Goal: Task Accomplishment & Management: Use online tool/utility

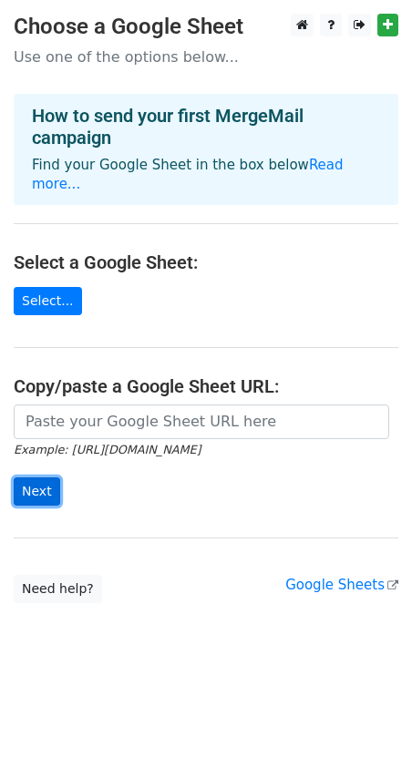
click at [46, 477] on input "Next" at bounding box center [37, 491] width 46 height 28
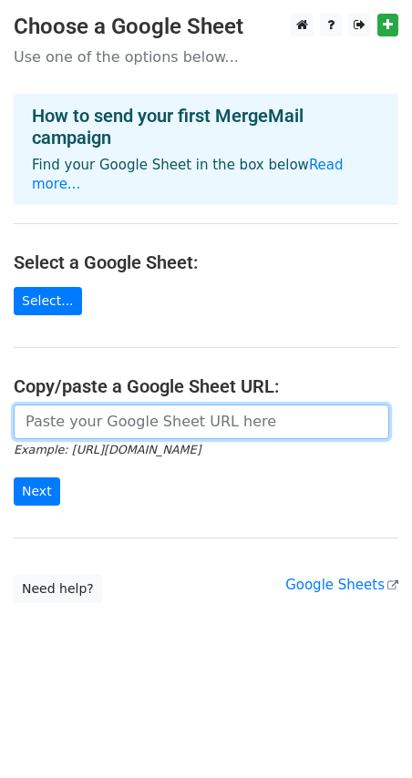
click at [148, 404] on input "url" at bounding box center [201, 421] width 375 height 35
paste input "https://docs.google.com/spreadsheets/d/1b06VEfVVBCTNnvE95NIq7GqMcwraz7p_/edit?g…"
type input "https://docs.google.com/spreadsheets/d/1b06VEfVVBCTNnvE95NIq7GqMcwraz7p_/edit?g…"
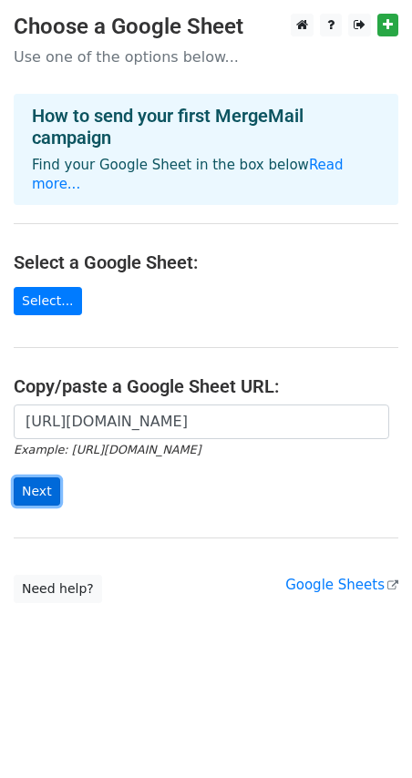
click at [51, 477] on input "Next" at bounding box center [37, 491] width 46 height 28
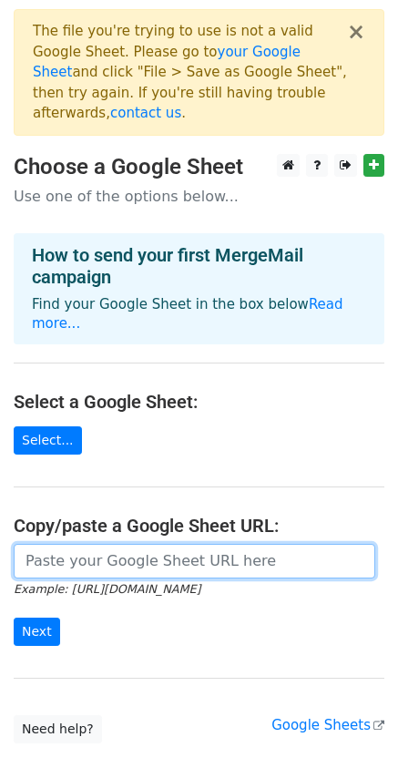
click at [90, 544] on input "url" at bounding box center [195, 561] width 362 height 35
paste input "https://docs.google.com/spreadsheets/d/1Ng1ZW_r6xmBmiIGbDry3ZnVm5t3qop7BRDo9q2_…"
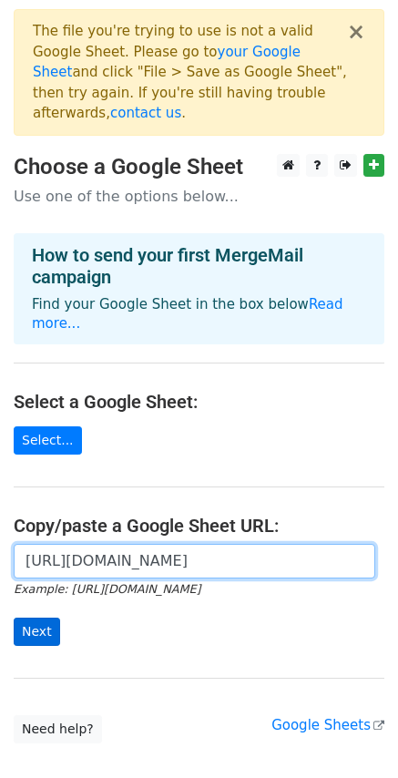
type input "https://docs.google.com/spreadsheets/d/1Ng1ZW_r6xmBmiIGbDry3ZnVm5t3qop7BRDo9q2_…"
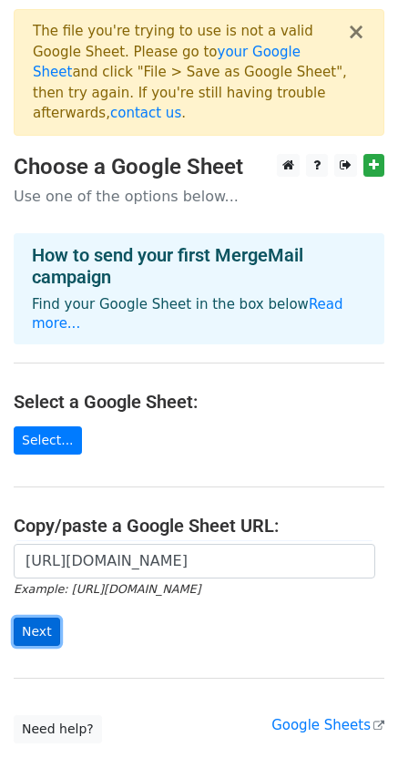
click at [52, 618] on input "Next" at bounding box center [37, 632] width 46 height 28
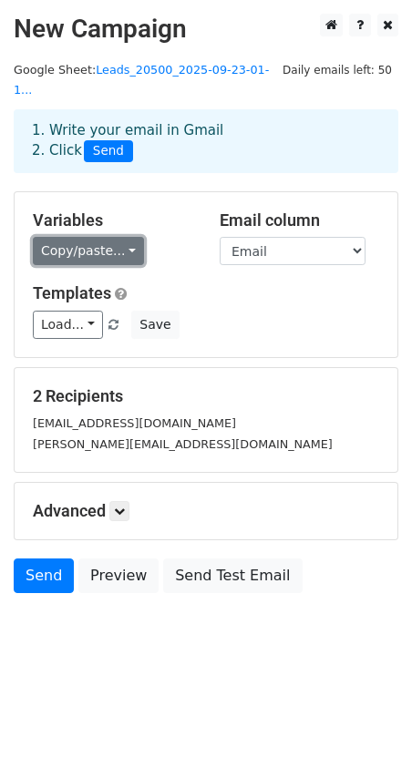
click at [87, 237] on link "Copy/paste..." at bounding box center [88, 251] width 111 height 28
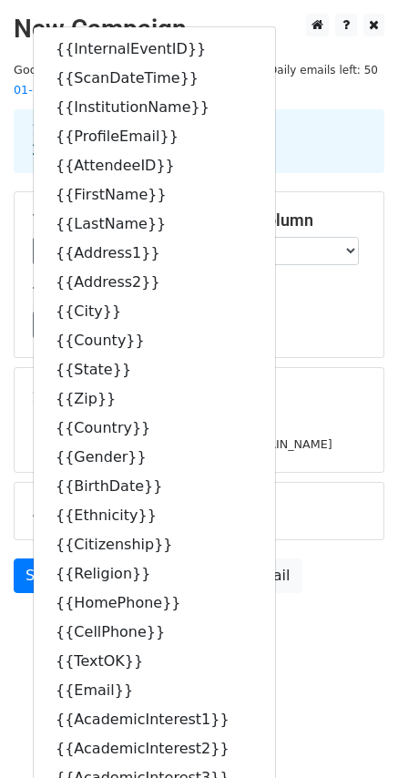
click at [321, 283] on h5 "Templates" at bounding box center [199, 293] width 332 height 20
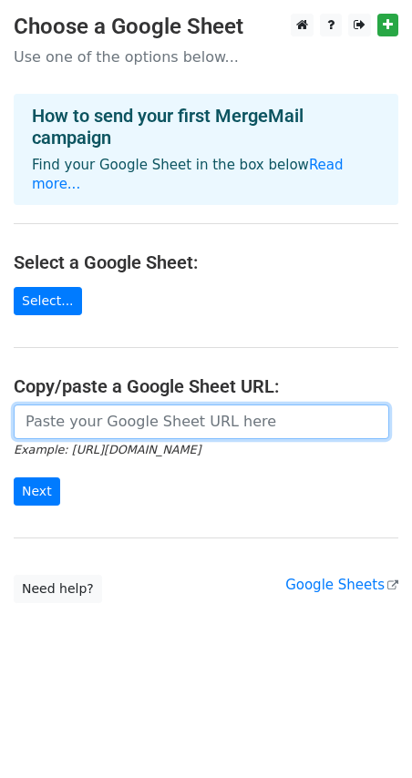
click at [84, 404] on input "url" at bounding box center [201, 421] width 375 height 35
paste input "Great Meeting You at <event>. Excited to Share More About Biola University!"
type input "Great Meeting You at <event>. Excited to Share More About Biola University!"
click at [153, 410] on input "url" at bounding box center [201, 421] width 375 height 35
paste input "https://docs.google.com/spreadsheets/d/1Ng1ZW_r6xmBmiIGbDry3ZnVm5t3qop7BRDo9q2_…"
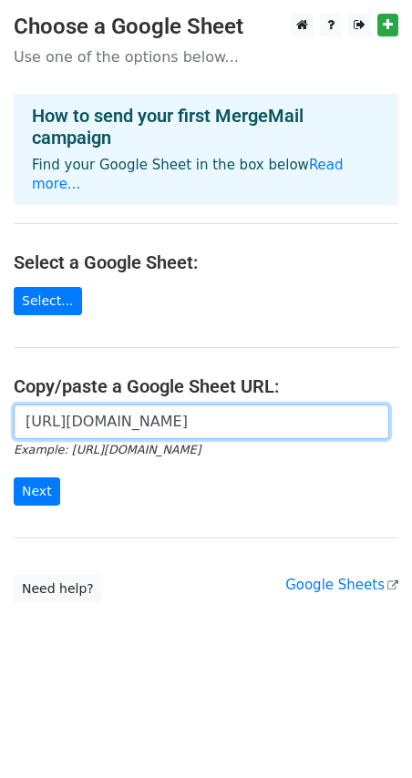
scroll to position [0, 401]
type input "https://docs.google.com/spreadsheets/d/1Ng1ZW_r6xmBmiIGbDry3ZnVm5t3qop7BRDo9q2_…"
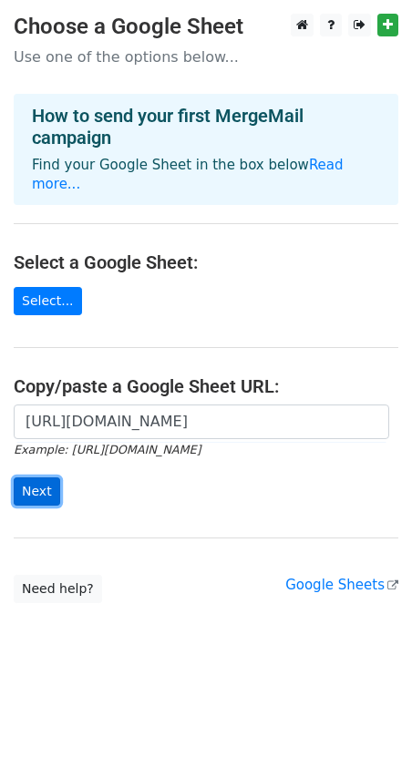
click at [28, 477] on input "Next" at bounding box center [37, 491] width 46 height 28
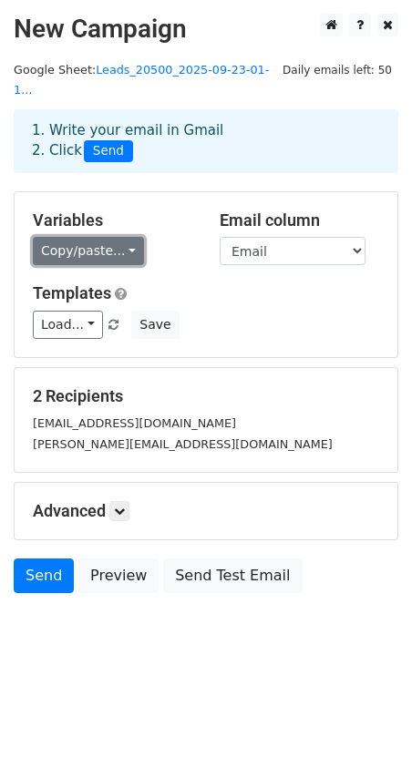
click at [97, 237] on link "Copy/paste..." at bounding box center [88, 251] width 111 height 28
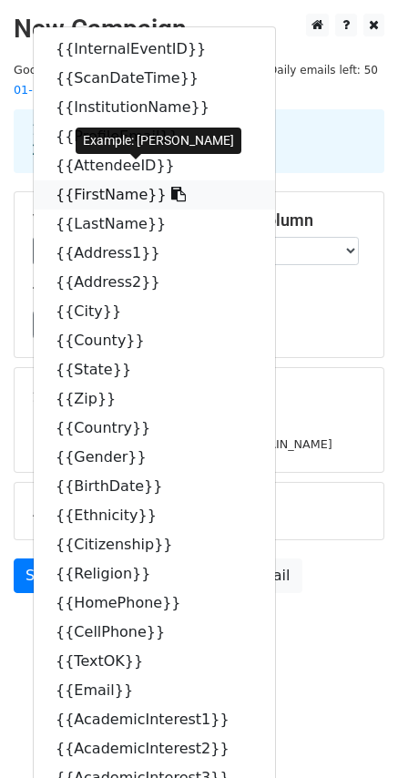
click at [119, 180] on link "{{FirstName}}" at bounding box center [154, 194] width 241 height 29
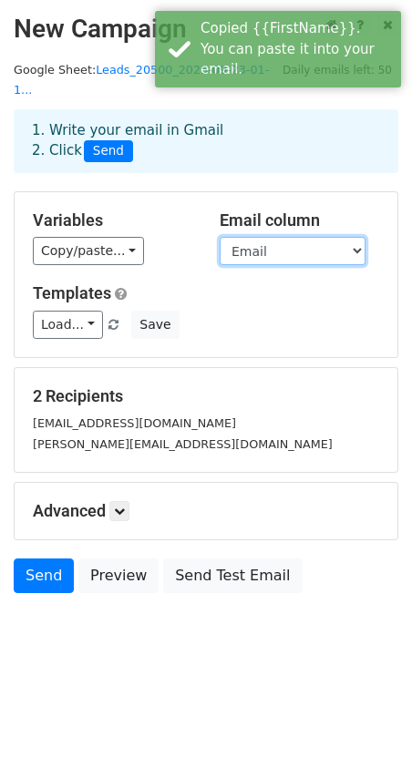
click at [291, 237] on select "InternalEventID ScanDateTime InstitutionName ProfileEmail AttendeeID FirstName …" at bounding box center [293, 251] width 146 height 28
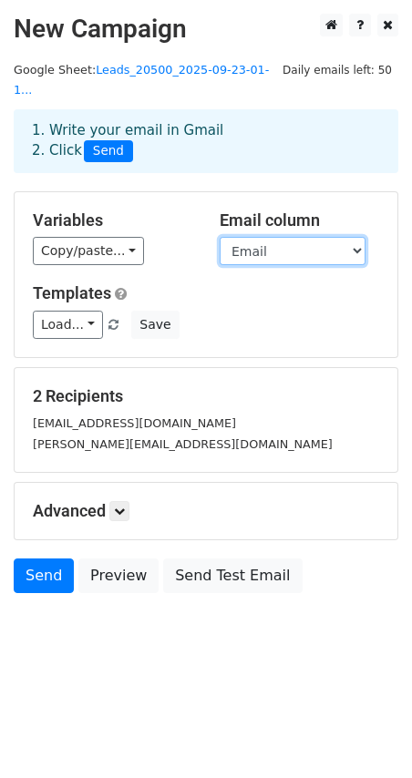
drag, startPoint x: 282, startPoint y: 220, endPoint x: 261, endPoint y: 226, distance: 22.5
click at [282, 237] on select "InternalEventID ScanDateTime InstitutionName ProfileEmail AttendeeID FirstName …" at bounding box center [293, 251] width 146 height 28
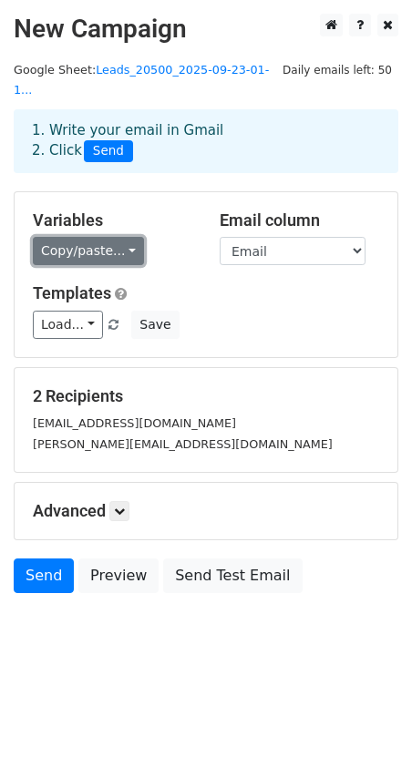
click at [87, 237] on link "Copy/paste..." at bounding box center [88, 251] width 111 height 28
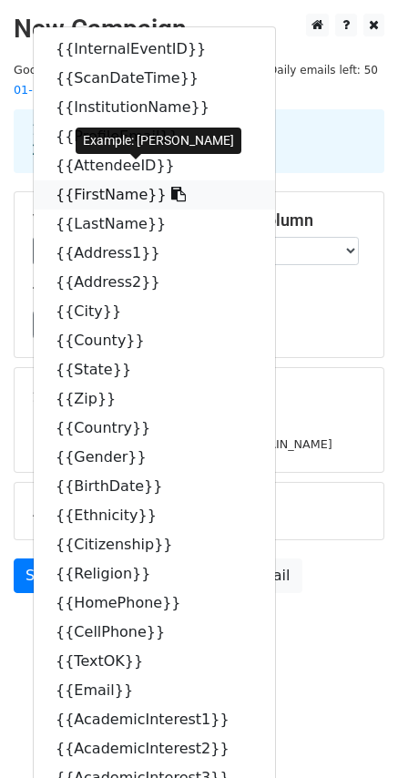
click at [171, 187] on icon at bounding box center [178, 194] width 15 height 15
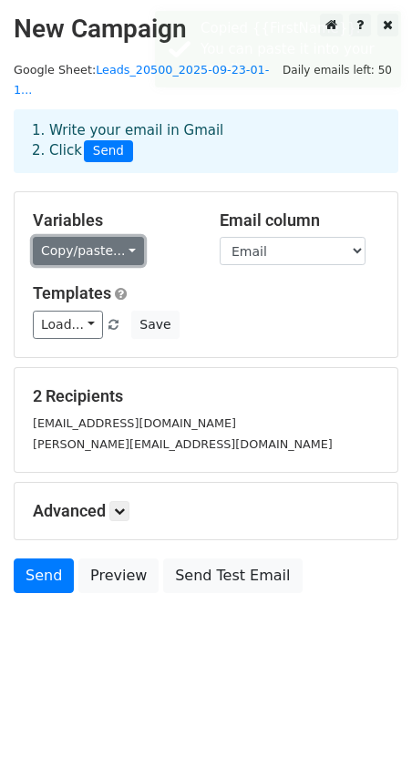
click at [107, 237] on link "Copy/paste..." at bounding box center [88, 251] width 111 height 28
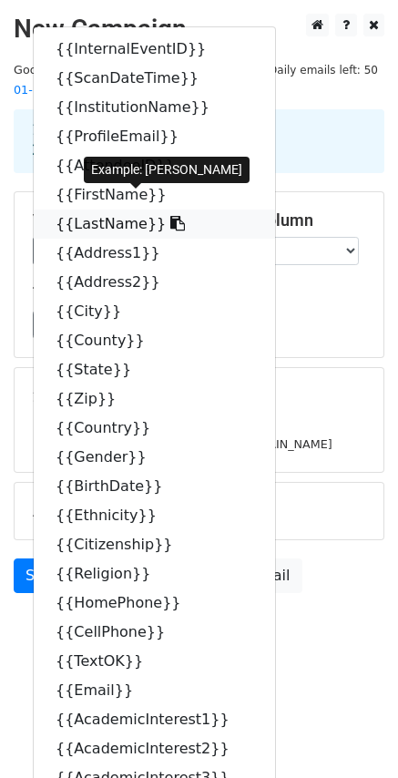
click at [170, 216] on icon at bounding box center [177, 223] width 15 height 15
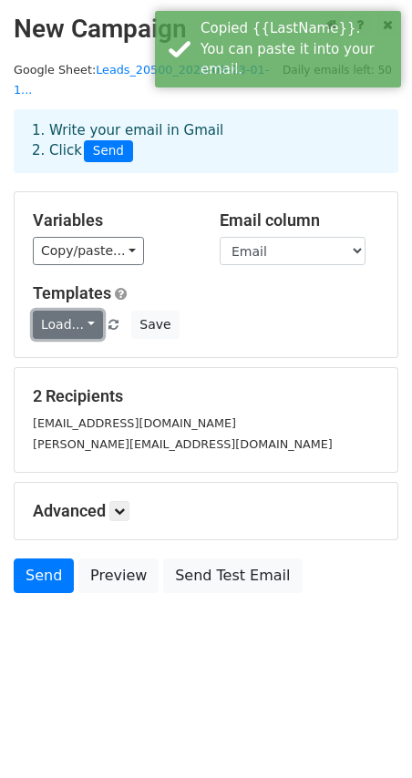
click at [56, 311] on link "Load..." at bounding box center [68, 325] width 70 height 28
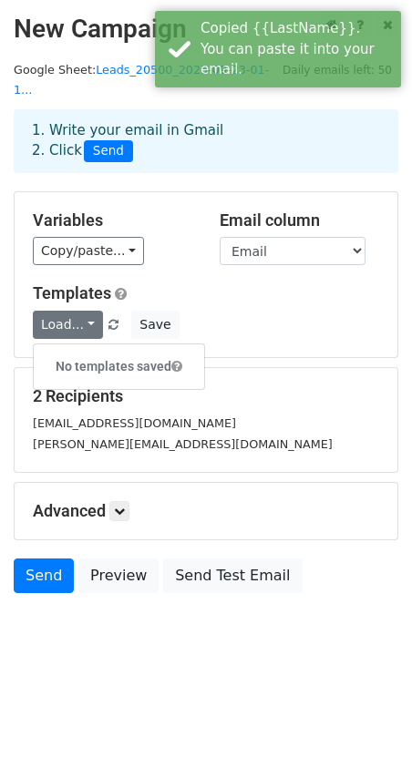
click at [240, 311] on div "Load... No templates saved Save" at bounding box center [205, 325] width 373 height 28
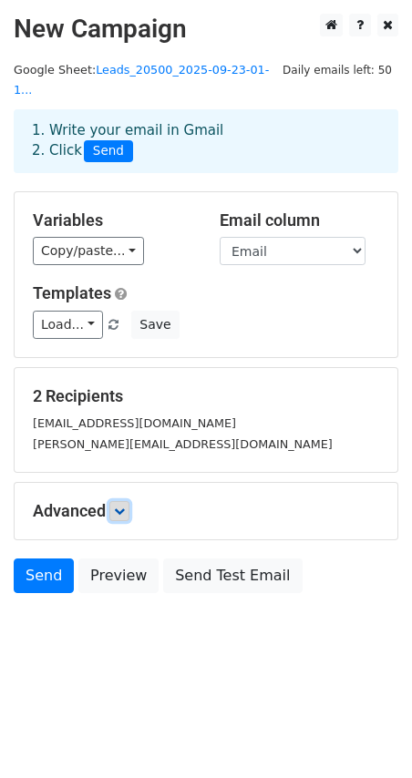
click at [117, 501] on link at bounding box center [119, 511] width 20 height 20
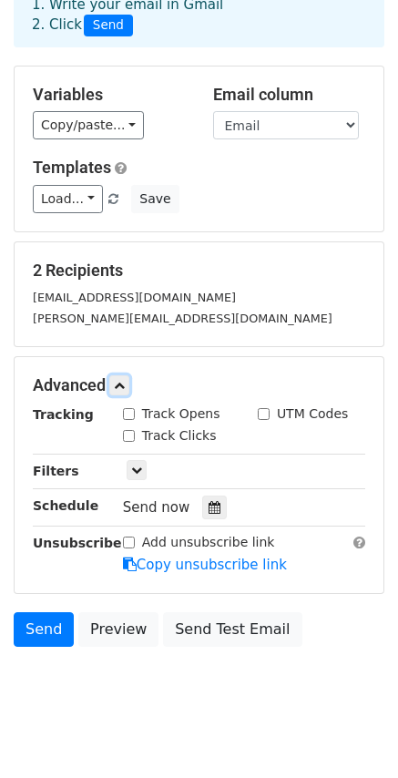
scroll to position [128, 0]
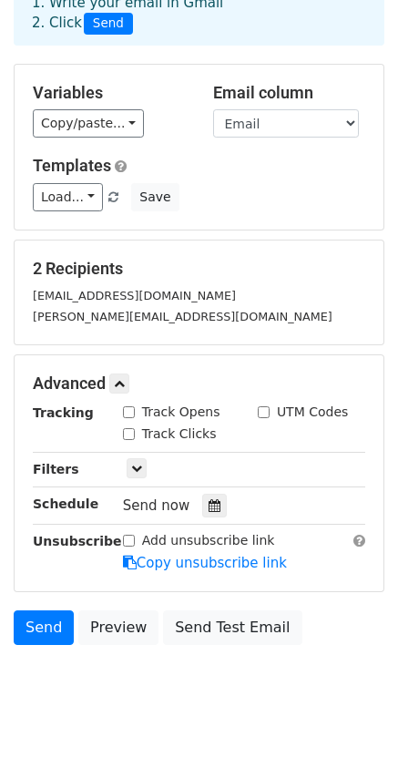
click at [134, 406] on input "Track Opens" at bounding box center [129, 412] width 12 height 12
checkbox input "true"
click at [123, 378] on icon at bounding box center [119, 383] width 11 height 11
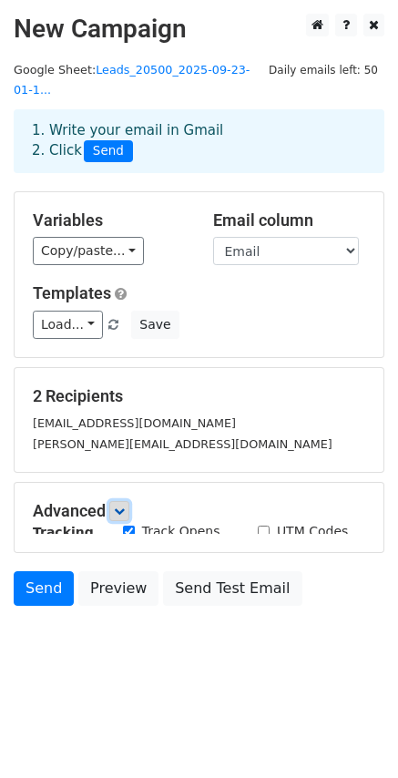
scroll to position [0, 0]
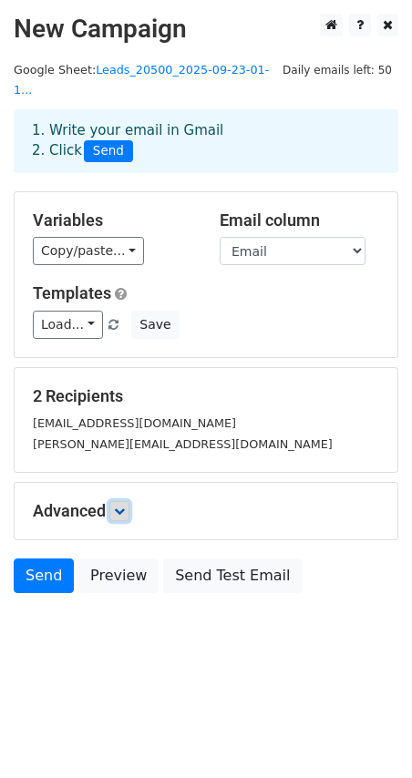
click at [129, 501] on link at bounding box center [119, 511] width 20 height 20
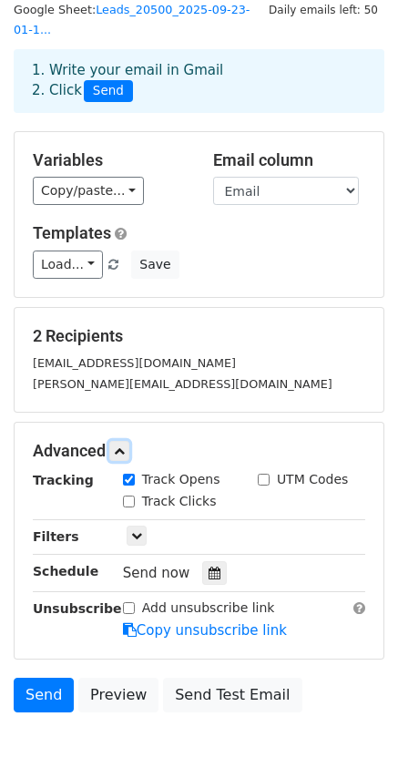
scroll to position [128, 0]
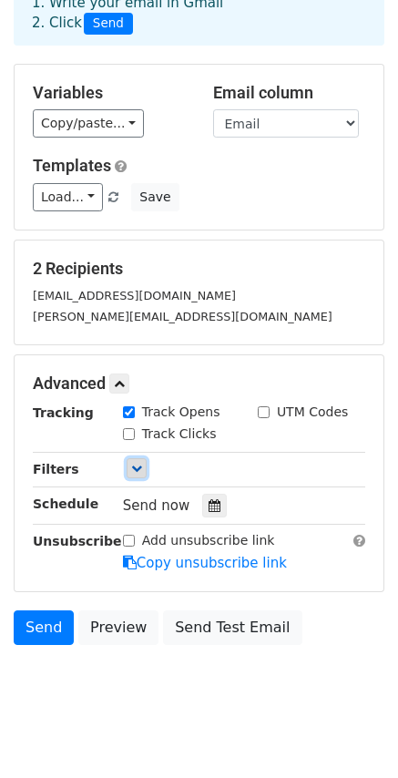
click at [140, 463] on icon at bounding box center [136, 468] width 11 height 11
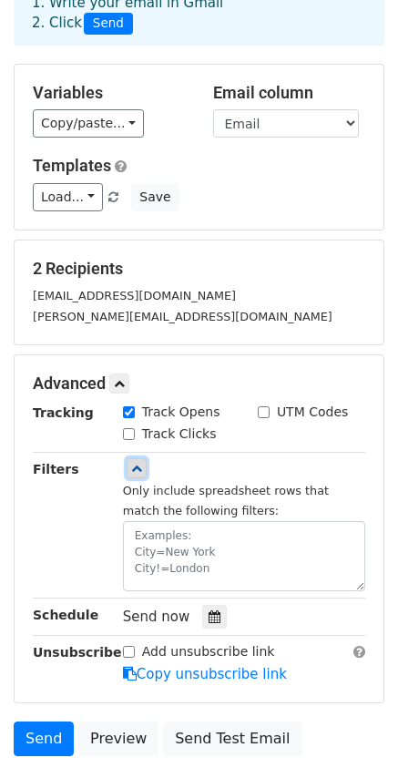
click at [140, 463] on icon at bounding box center [136, 468] width 11 height 11
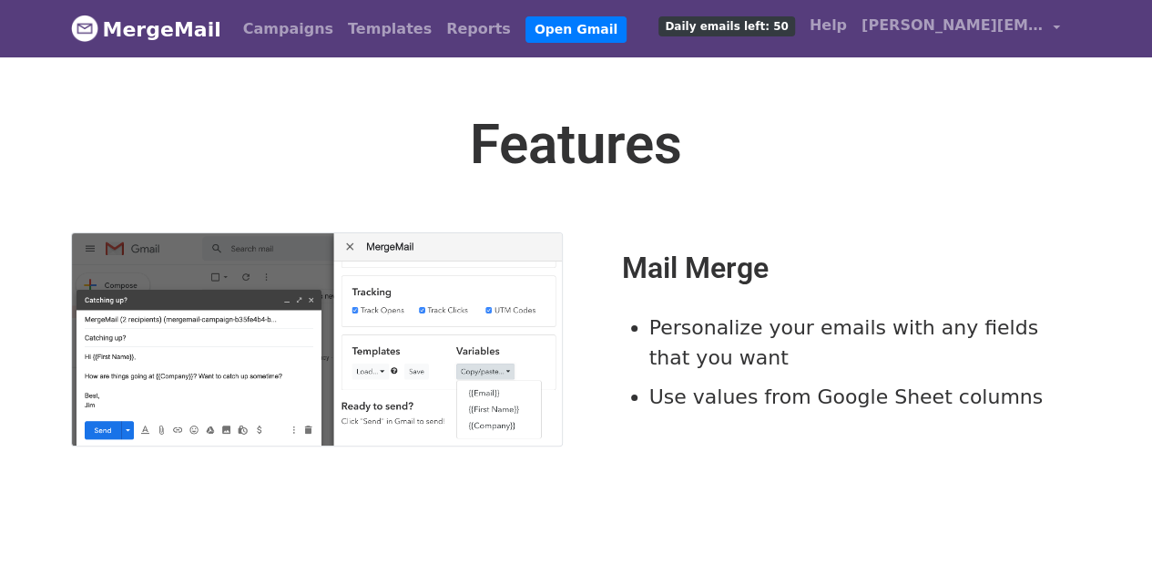
click at [166, 18] on link "MergeMail" at bounding box center [146, 29] width 150 height 38
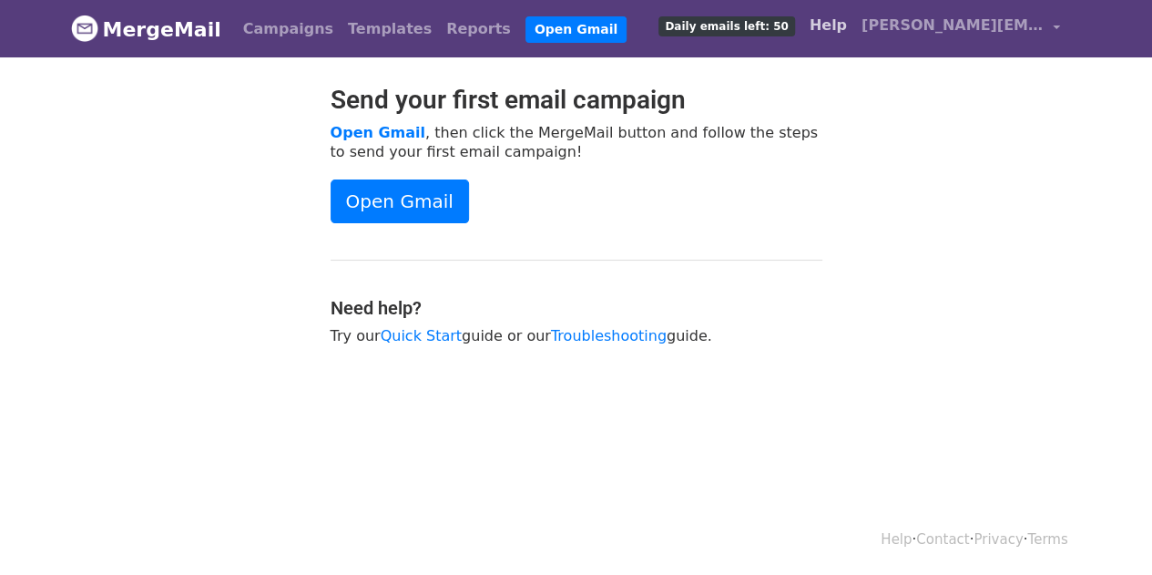
click at [854, 25] on link "Help" at bounding box center [828, 25] width 52 height 36
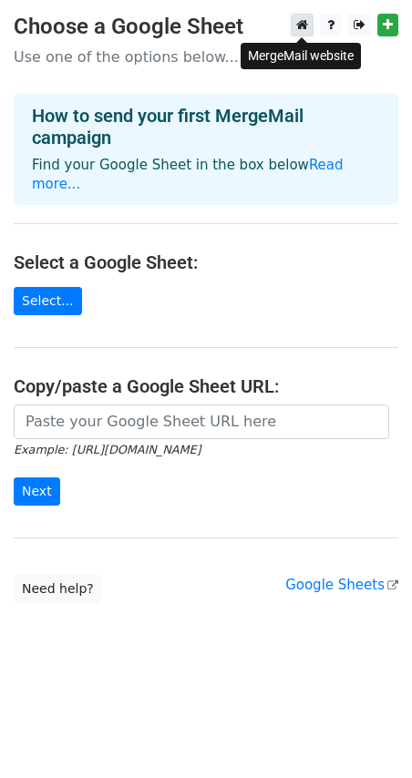
click at [297, 23] on icon at bounding box center [302, 24] width 12 height 13
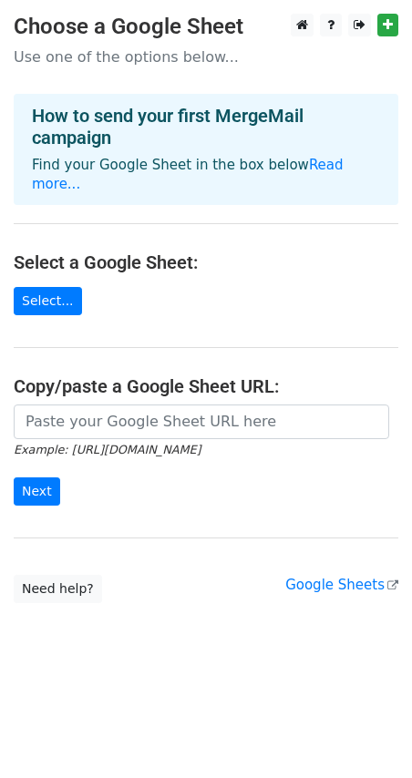
click at [187, 95] on div "How to send your first MergeMail campaign Find your Google Sheet in the box bel…" at bounding box center [206, 149] width 384 height 111
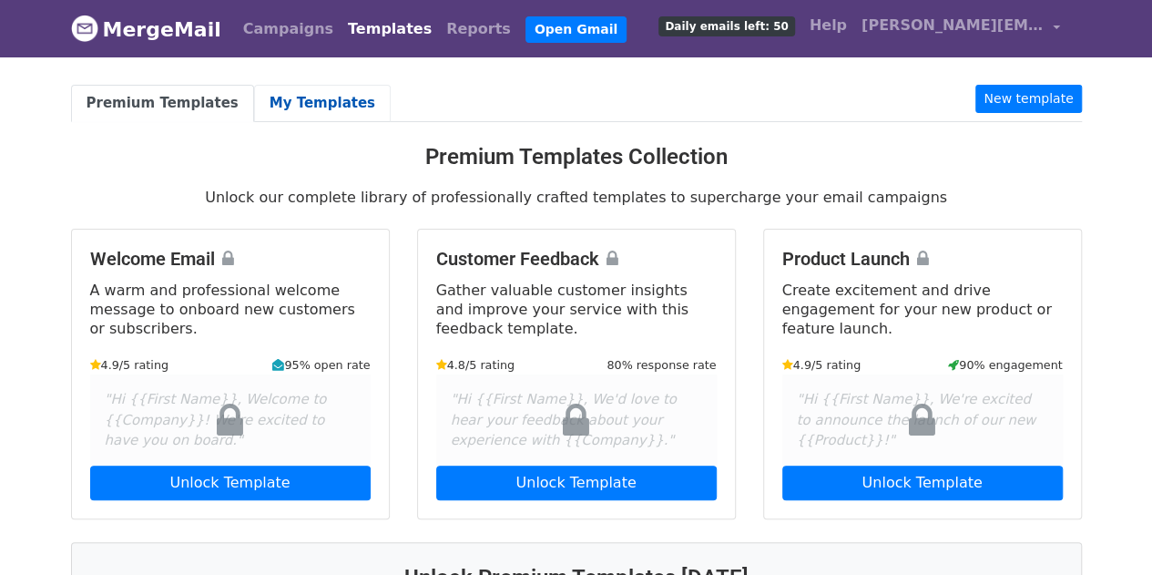
click at [281, 90] on link "My Templates" at bounding box center [322, 103] width 137 height 37
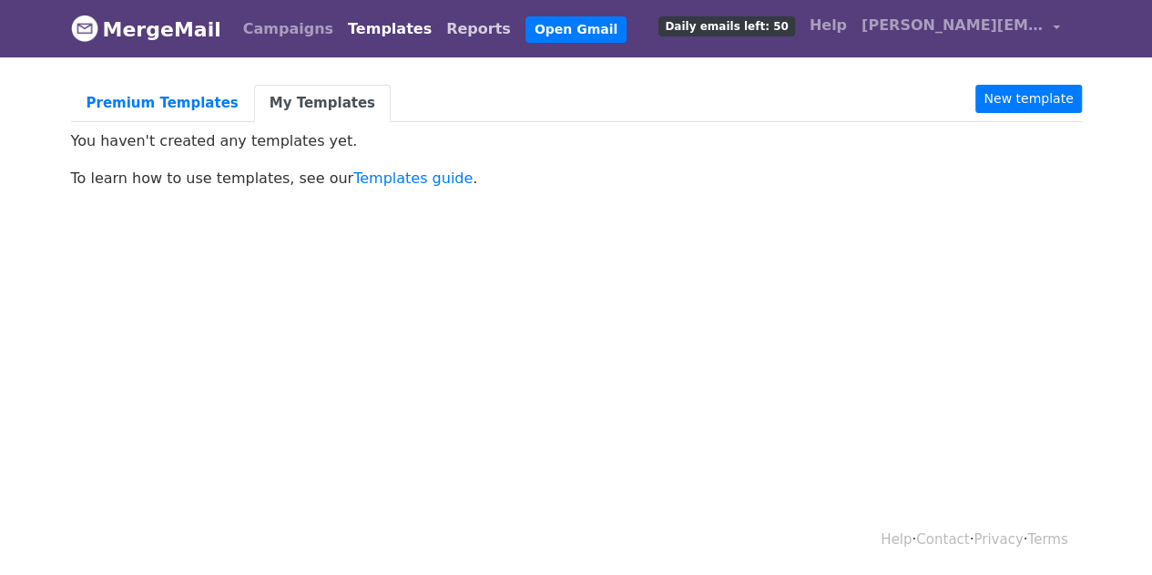
click at [439, 30] on link "Reports" at bounding box center [478, 29] width 79 height 36
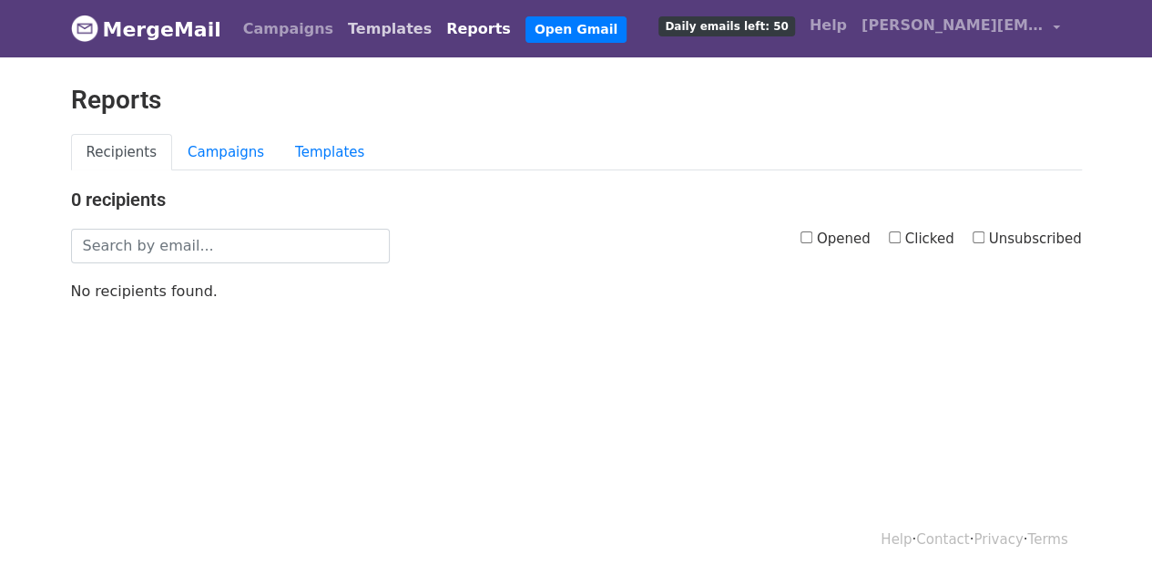
click at [361, 22] on link "Templates" at bounding box center [390, 29] width 98 height 36
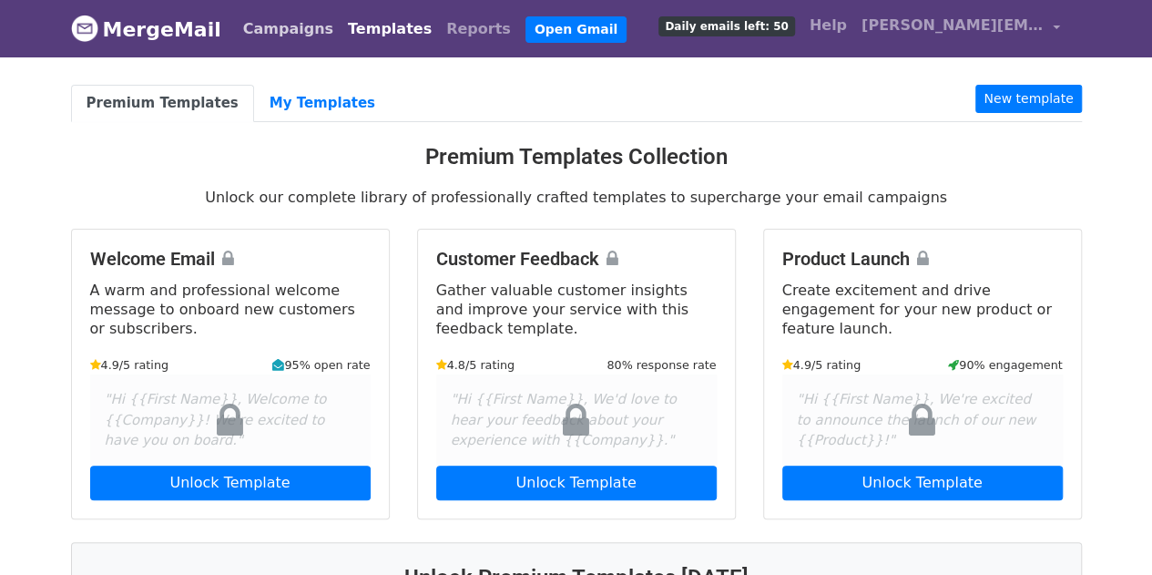
click at [281, 34] on link "Campaigns" at bounding box center [288, 29] width 105 height 36
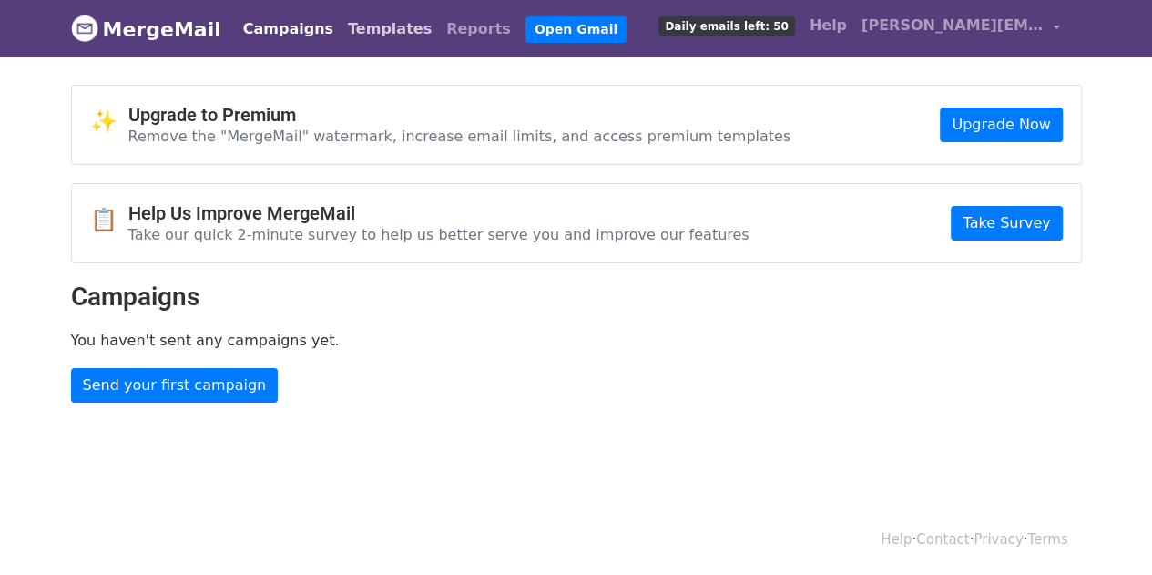
click at [370, 29] on link "Templates" at bounding box center [390, 29] width 98 height 36
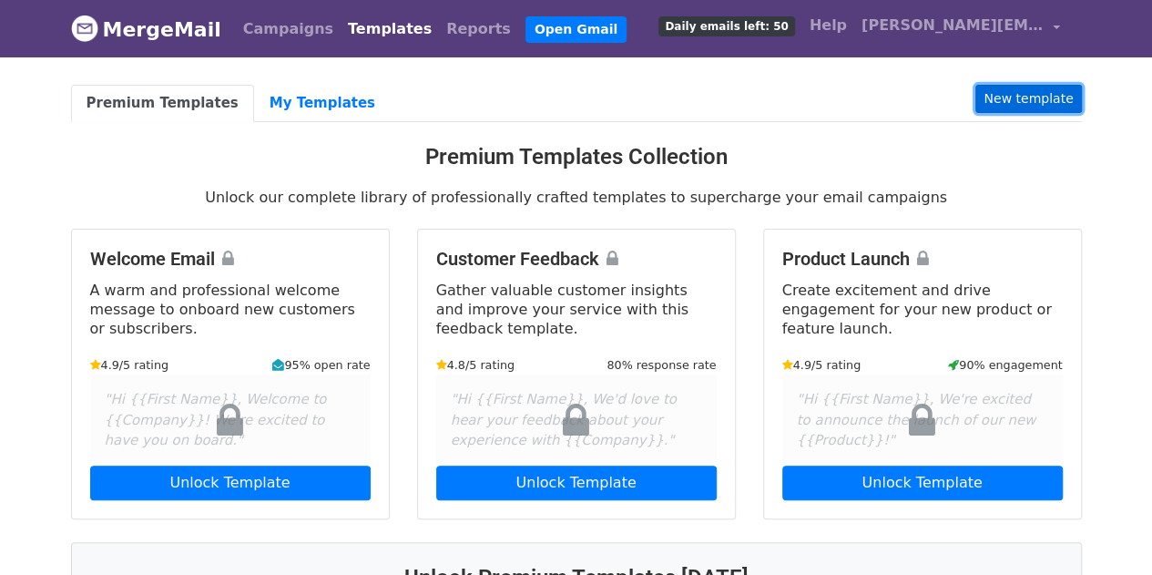
click at [1006, 106] on link "New template" at bounding box center [1029, 99] width 106 height 28
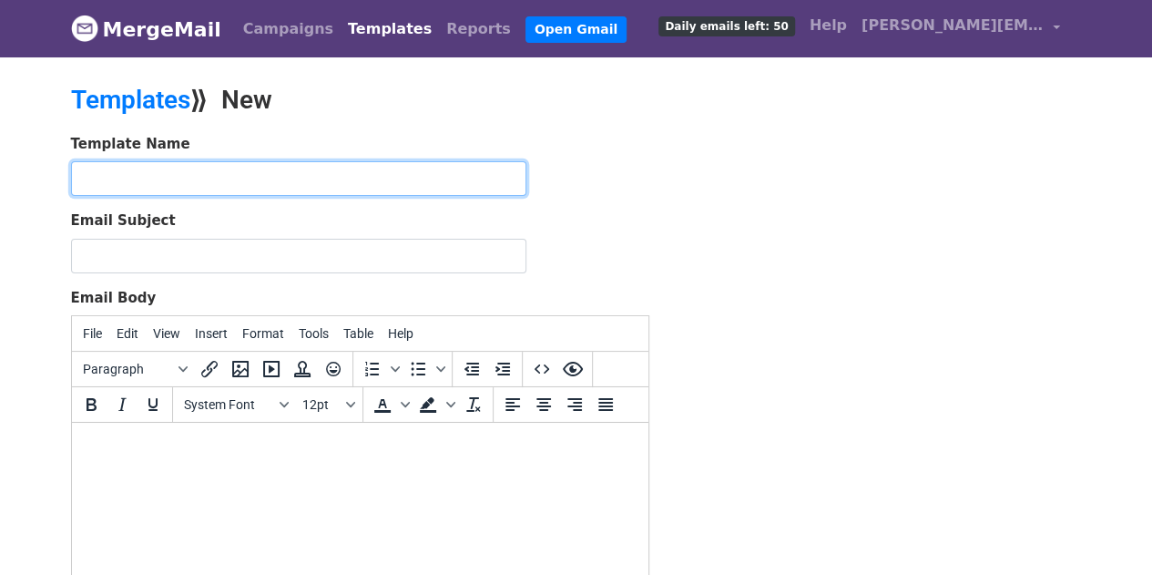
click at [233, 176] on input "text" at bounding box center [298, 178] width 455 height 35
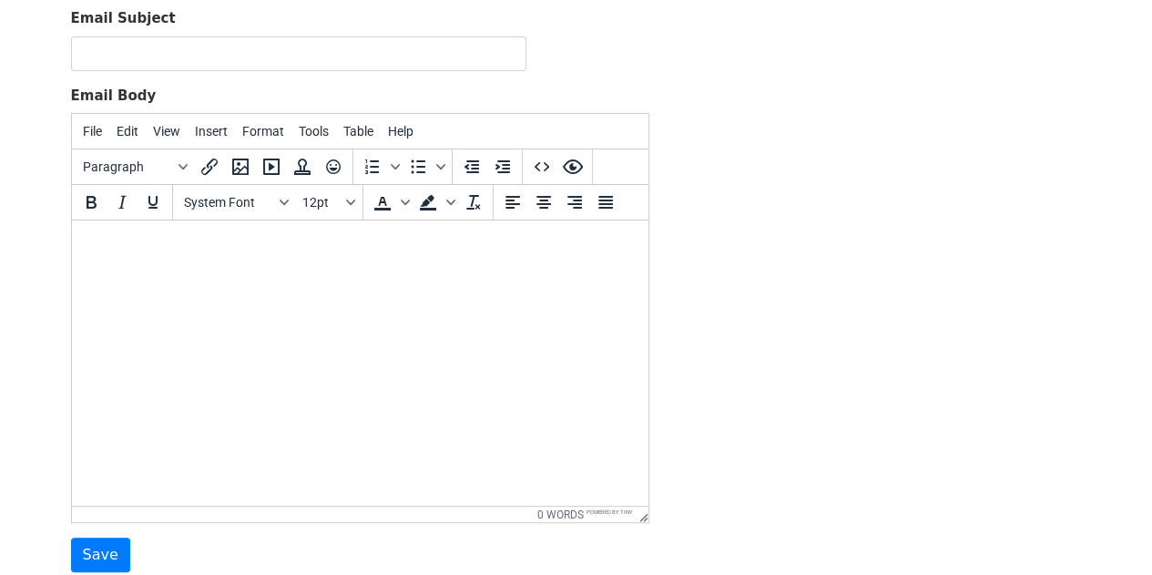
scroll to position [161, 0]
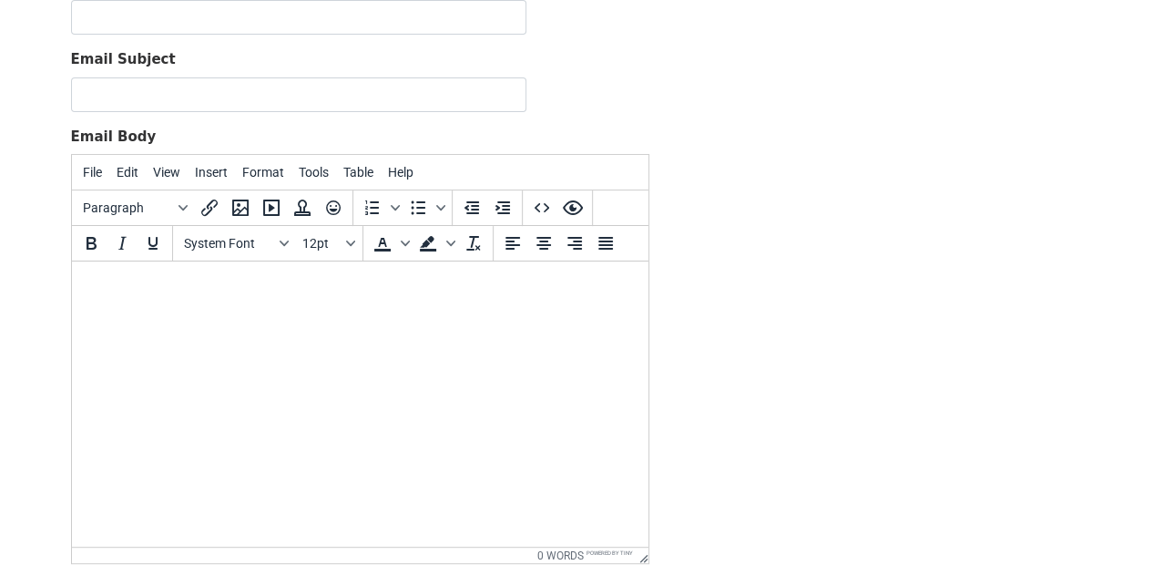
click at [353, 311] on html at bounding box center [359, 285] width 577 height 49
paste body
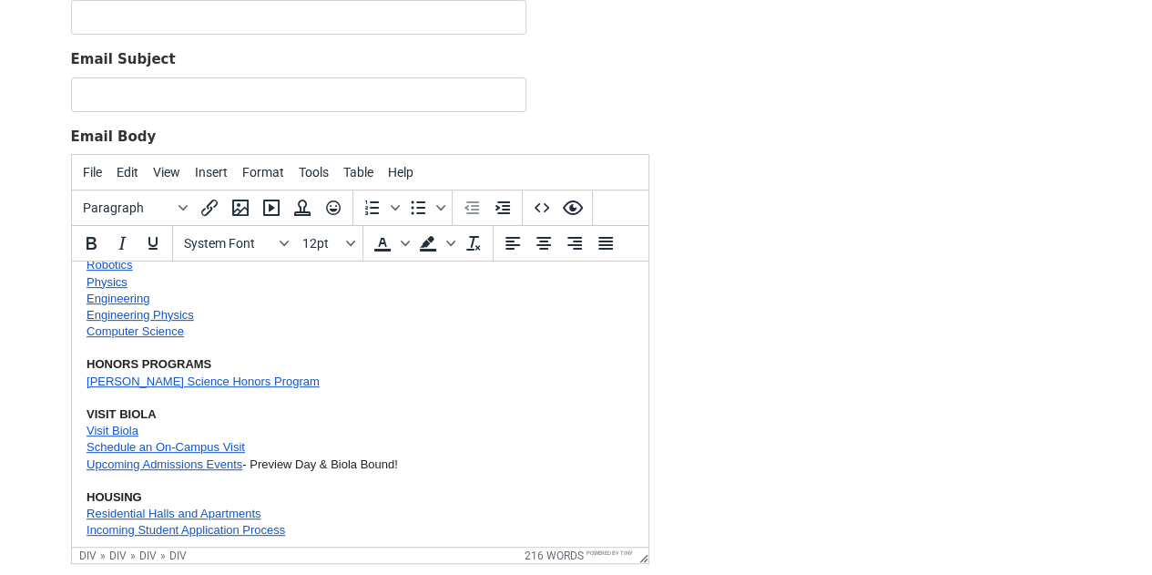
scroll to position [0, 0]
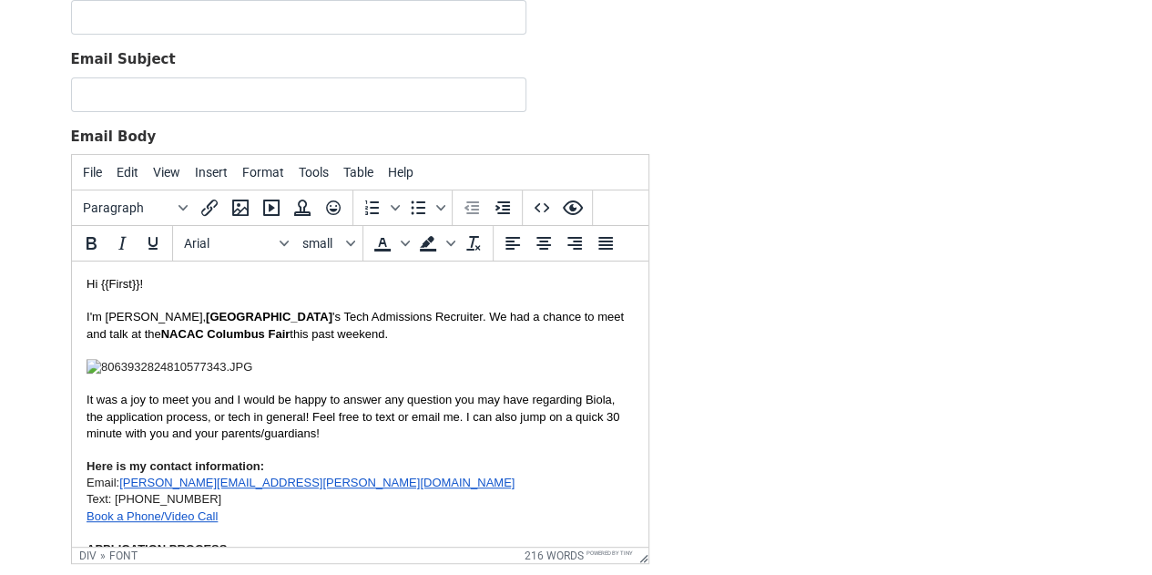
click at [105, 284] on font "Hi {{First}}!" at bounding box center [114, 284] width 56 height 14
click at [128, 285] on font "Hi {{First}}!" at bounding box center [114, 284] width 56 height 14
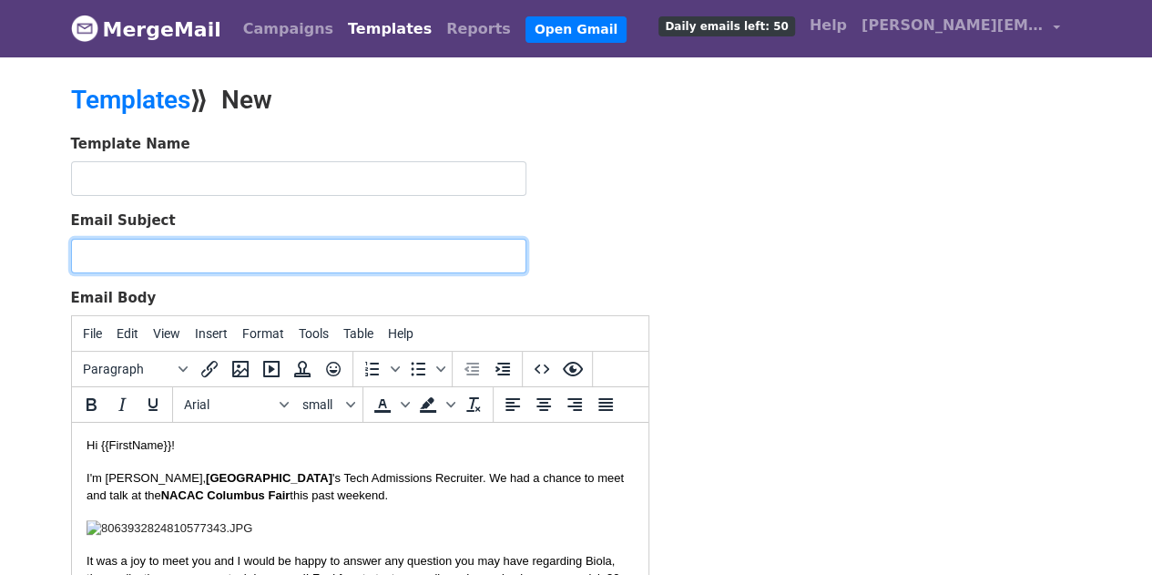
click at [239, 254] on input "Email Subject" at bounding box center [298, 256] width 455 height 35
click at [212, 251] on input "Email Subject" at bounding box center [298, 256] width 455 height 35
paste input "Great Meeting You at NACAC Columbus Fair. Excited to Share More About Biola Uni…"
type input "Great Meeting You at NACAC Columbus Fair. Excited to Share More About Biola Uni…"
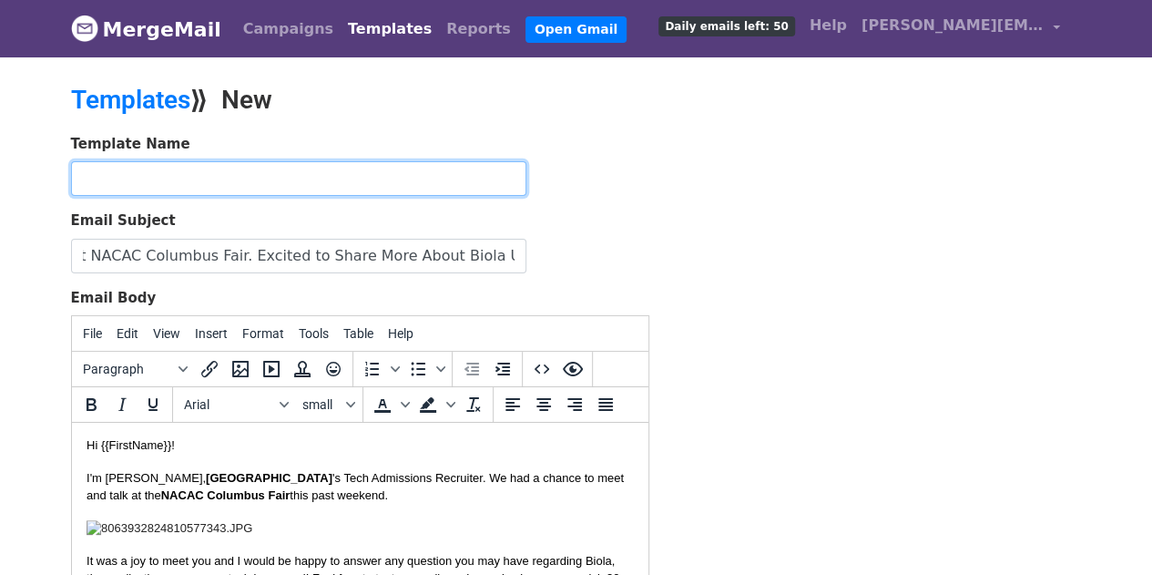
click at [200, 169] on input "text" at bounding box center [298, 178] width 455 height 35
type input "e"
type input "f"
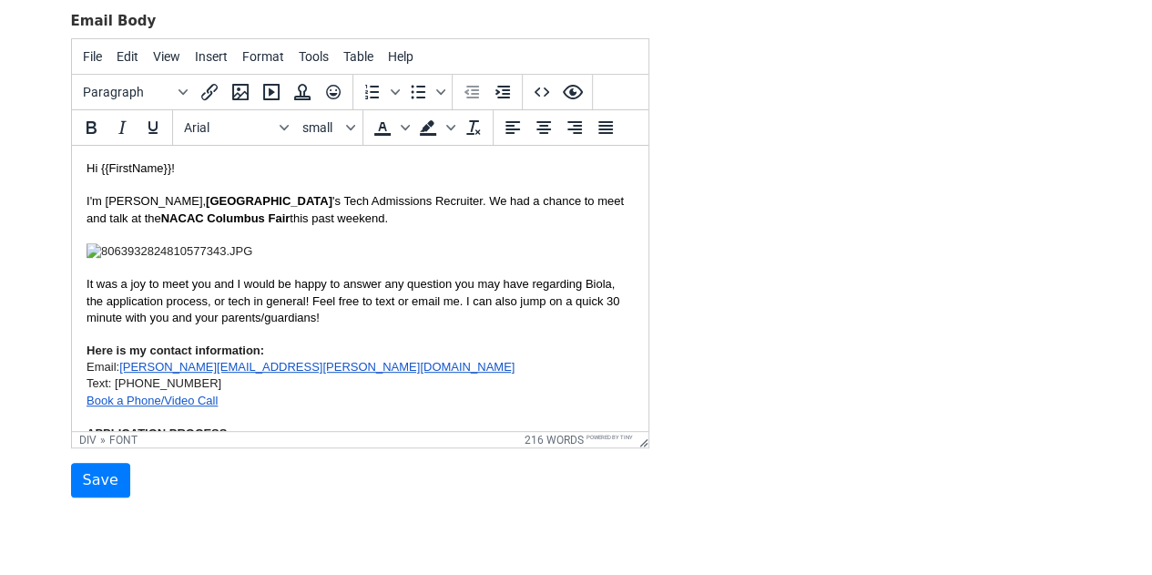
scroll to position [343, 0]
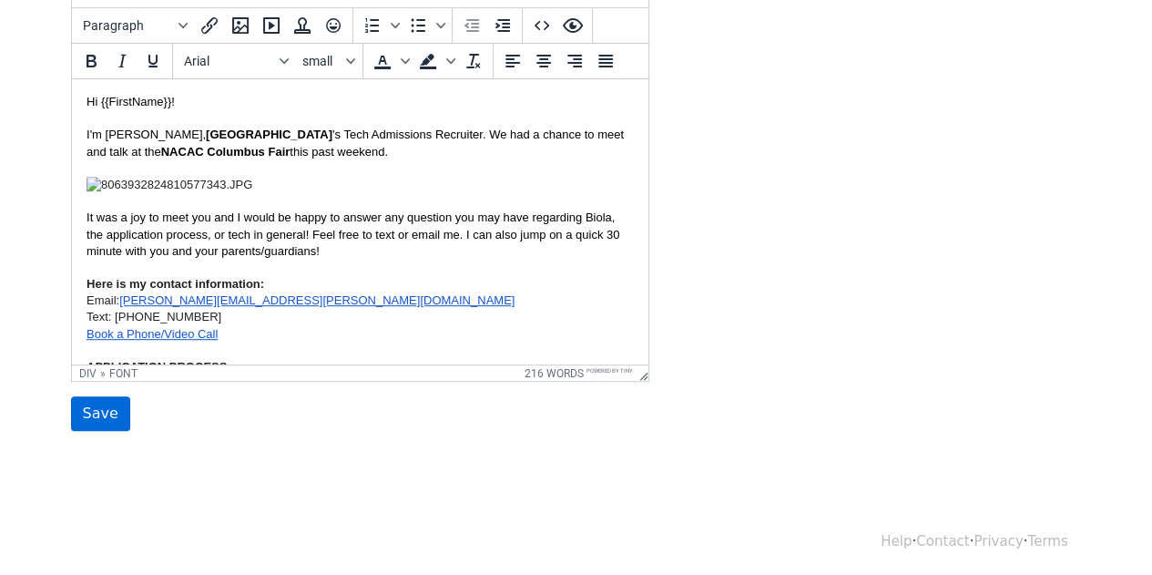
type input "Fair Follow Up"
click at [81, 419] on input "Save" at bounding box center [100, 413] width 59 height 35
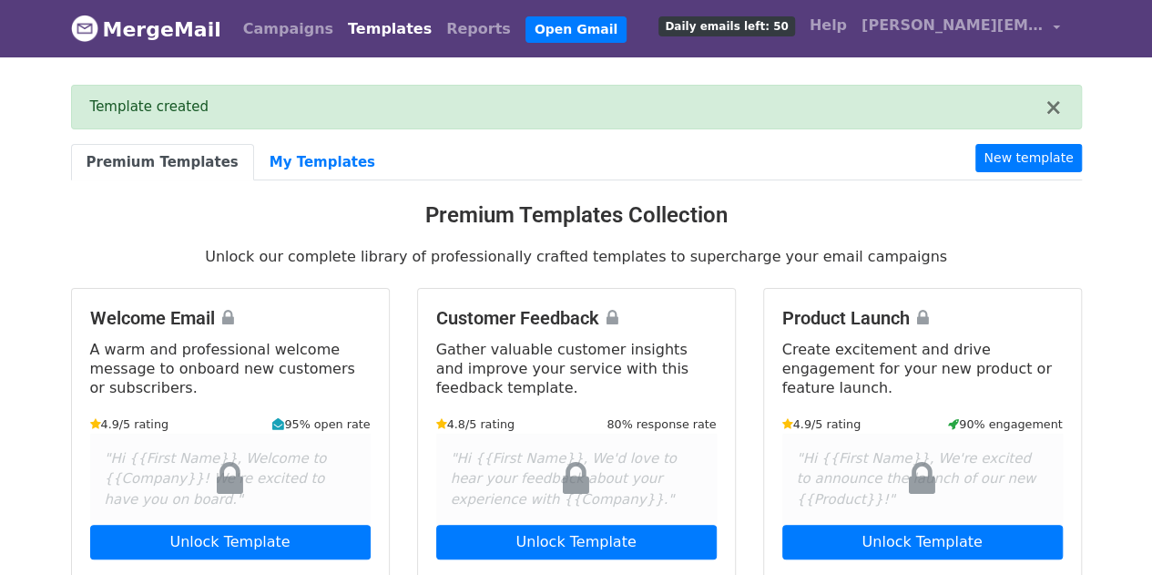
click at [694, 148] on ul "Premium Templates My Templates New template" at bounding box center [576, 162] width 1011 height 37
click at [272, 159] on link "My Templates" at bounding box center [322, 162] width 137 height 37
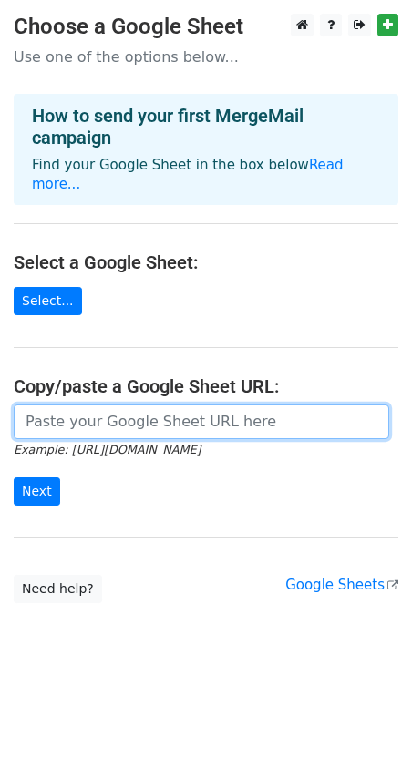
click at [97, 407] on input "url" at bounding box center [201, 421] width 375 height 35
click at [158, 409] on input "url" at bounding box center [201, 421] width 375 height 35
paste input "https://docs.google.com/spreadsheets/d/1Ng1ZW_r6xmBmiIGbDry3ZnVm5t3qop7BRDo9q2_…"
type input "https://docs.google.com/spreadsheets/d/1Ng1ZW_r6xmBmiIGbDry3ZnVm5t3qop7BRDo9q2_…"
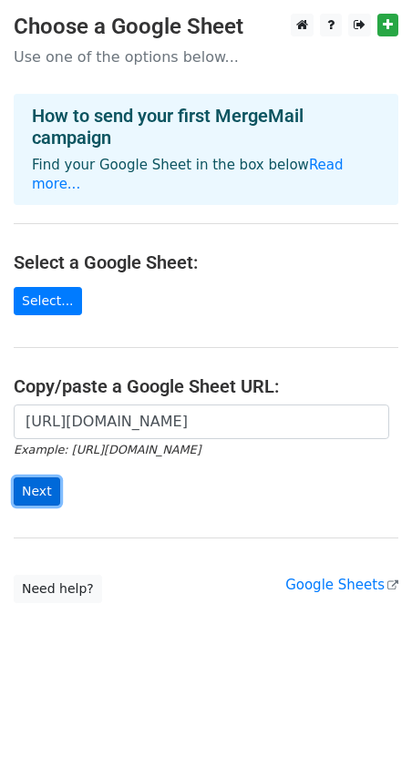
click at [37, 477] on input "Next" at bounding box center [37, 491] width 46 height 28
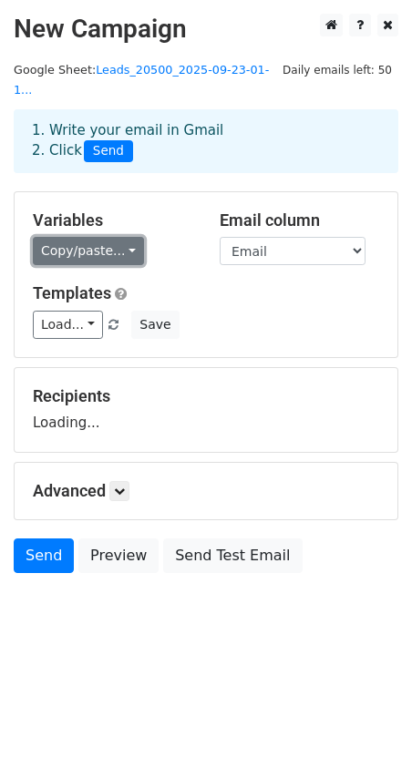
click at [110, 237] on link "Copy/paste..." at bounding box center [88, 251] width 111 height 28
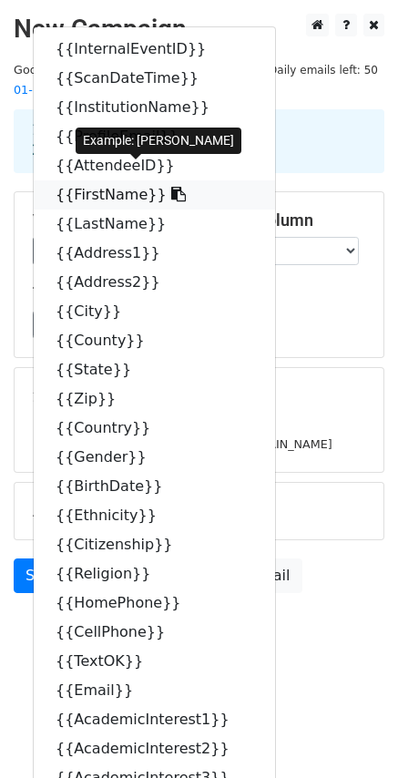
click at [171, 187] on icon at bounding box center [178, 194] width 15 height 15
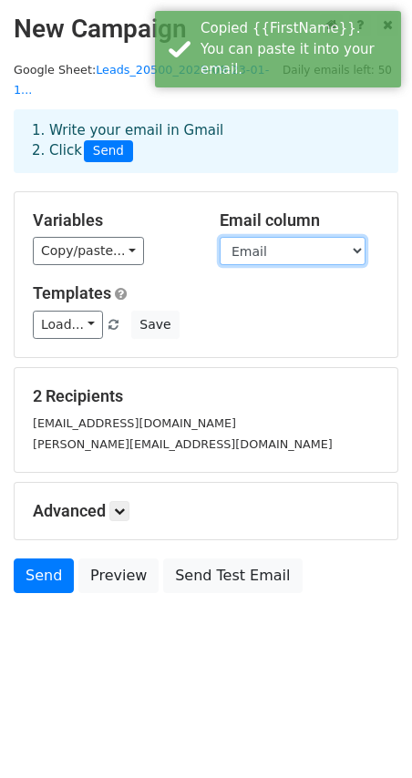
click at [314, 237] on select "InternalEventID ScanDateTime InstitutionName ProfileEmail AttendeeID FirstName …" at bounding box center [293, 251] width 146 height 28
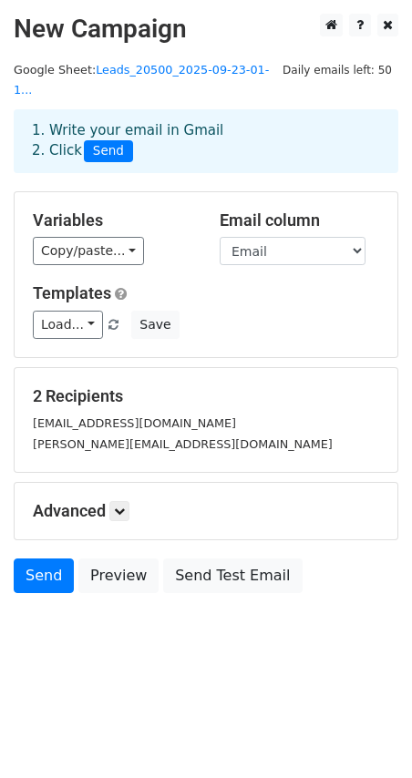
click at [169, 210] on h5 "Variables" at bounding box center [112, 220] width 159 height 20
click at [83, 311] on link "Load..." at bounding box center [68, 325] width 70 height 28
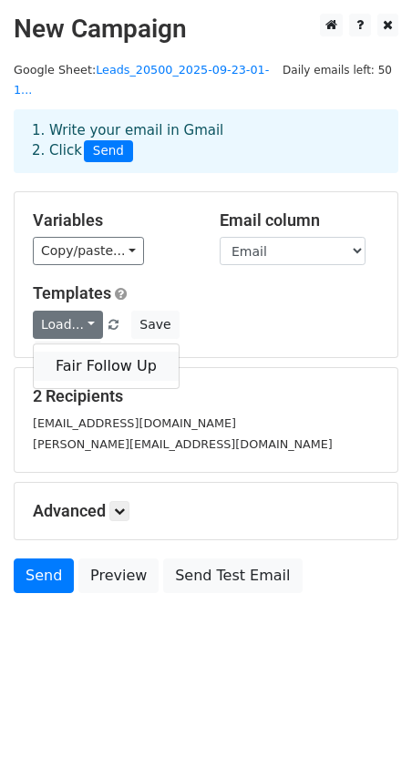
click at [90, 352] on link "Fair Follow Up" at bounding box center [106, 366] width 145 height 29
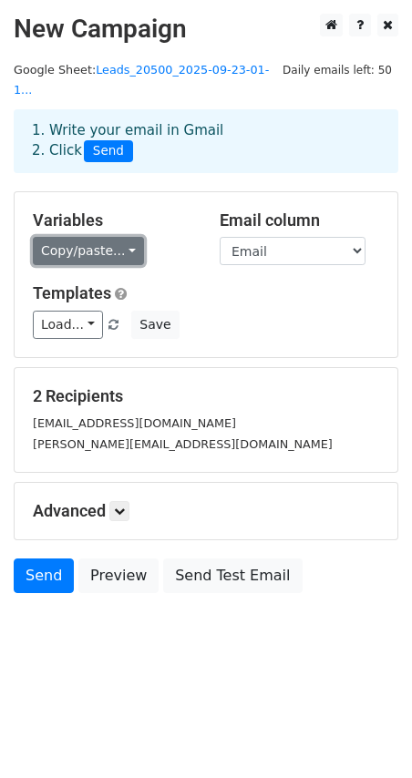
click at [80, 237] on link "Copy/paste..." at bounding box center [88, 251] width 111 height 28
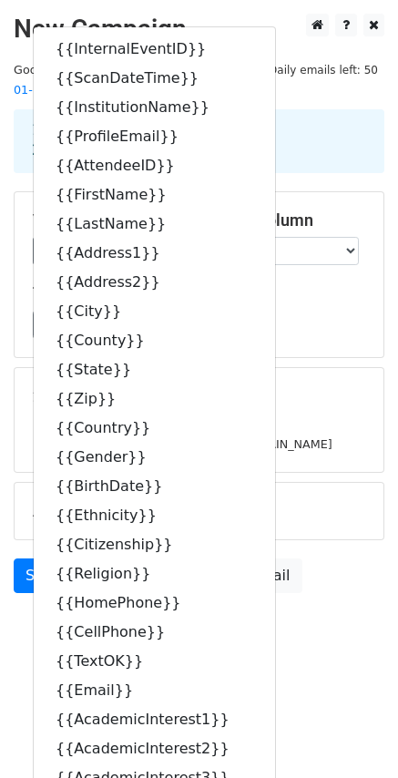
click at [285, 254] on div "Variables Copy/paste... {{InternalEventID}} {{ScanDateTime}} {{InstitutionName}…" at bounding box center [199, 274] width 369 height 165
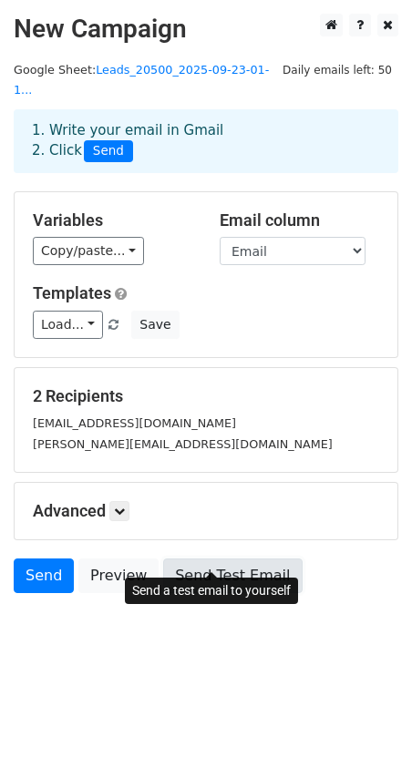
click at [242, 558] on link "Send Test Email" at bounding box center [232, 575] width 138 height 35
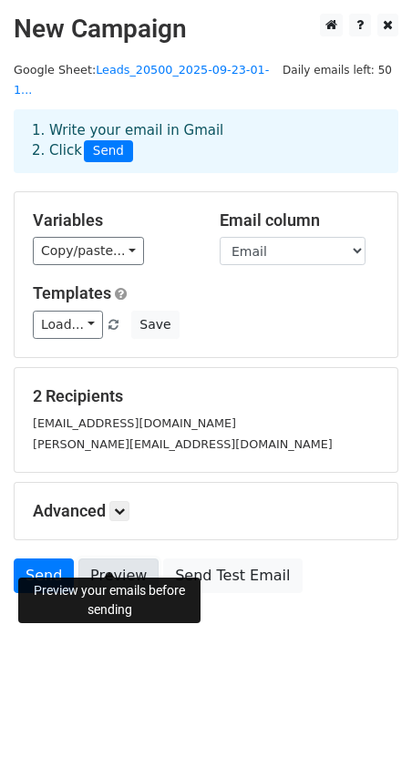
click at [113, 558] on link "Preview" at bounding box center [118, 575] width 80 height 35
